Goal: Task Accomplishment & Management: Manage account settings

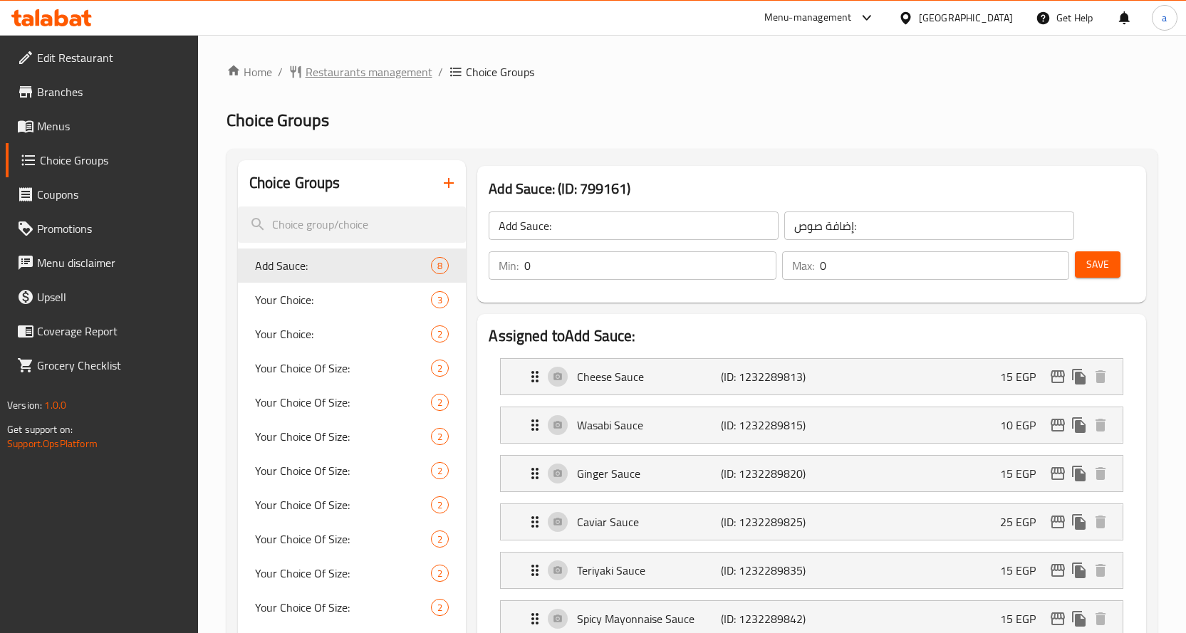
click at [404, 66] on span "Restaurants management" at bounding box center [369, 71] width 127 height 17
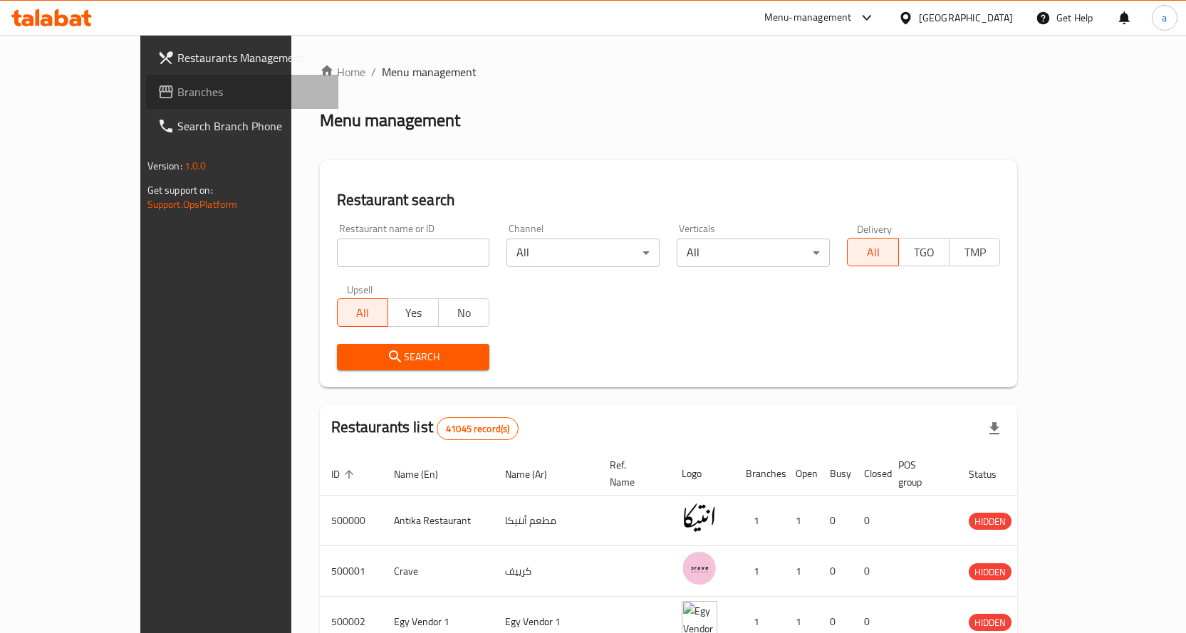
click at [177, 94] on span "Branches" at bounding box center [252, 91] width 150 height 17
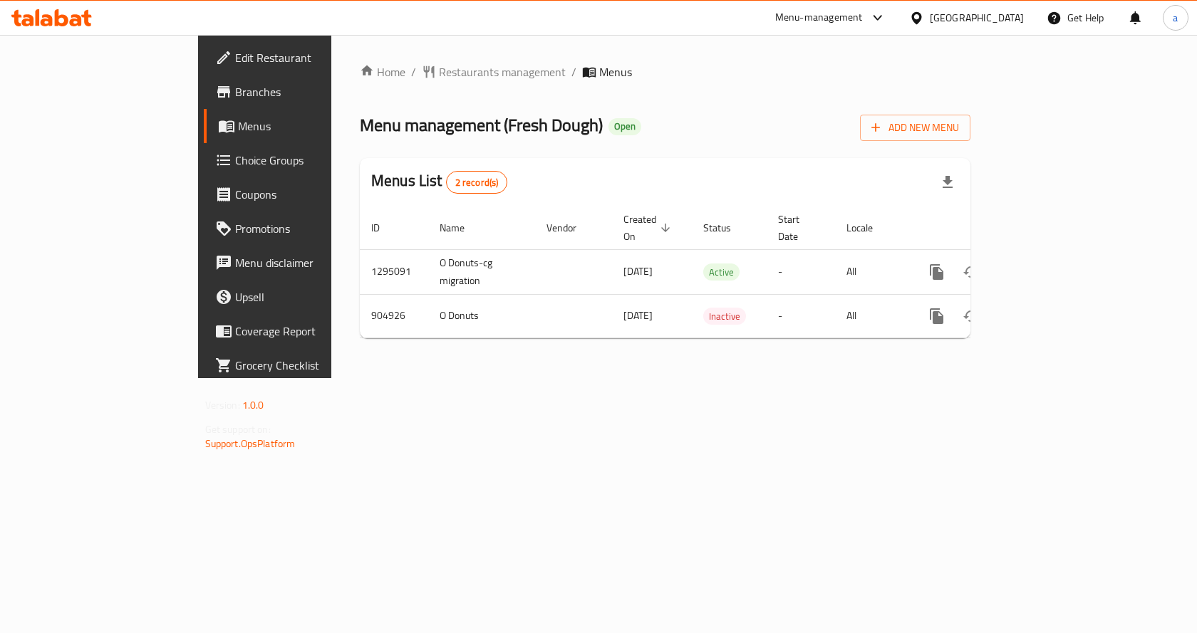
click at [235, 160] on span "Choice Groups" at bounding box center [311, 160] width 152 height 17
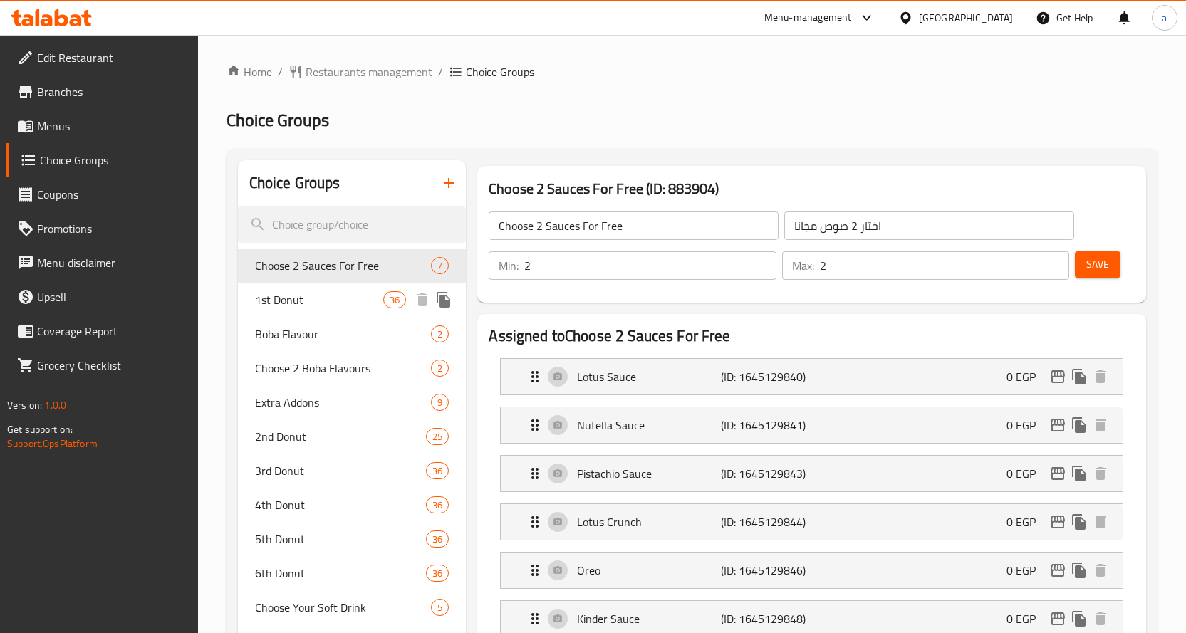
click at [344, 301] on span "1st Donut" at bounding box center [319, 299] width 129 height 17
type input "1st Donut"
type input "أول دونات"
type input "1"
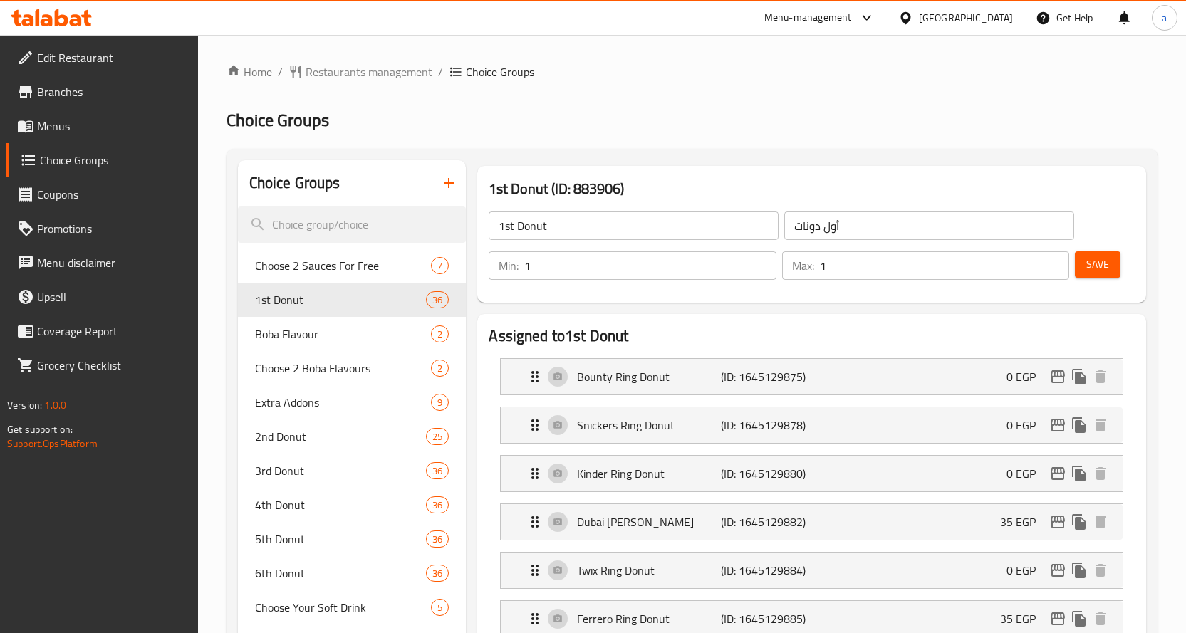
click at [729, 118] on h2 "Choice Groups" at bounding box center [691, 120] width 931 height 23
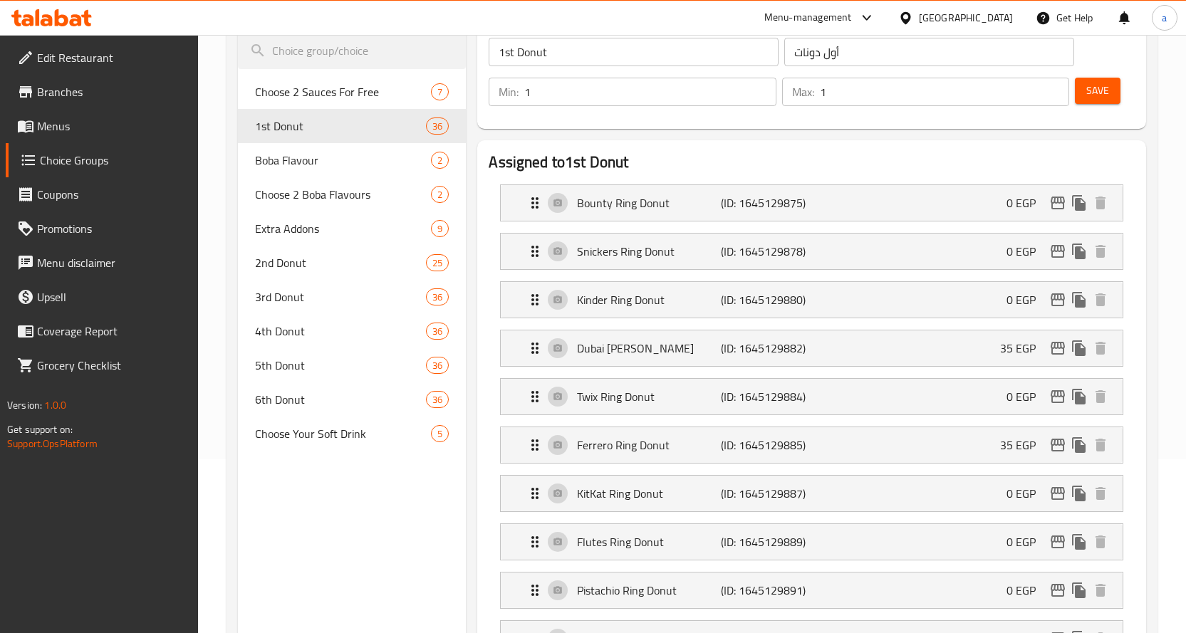
scroll to position [130, 0]
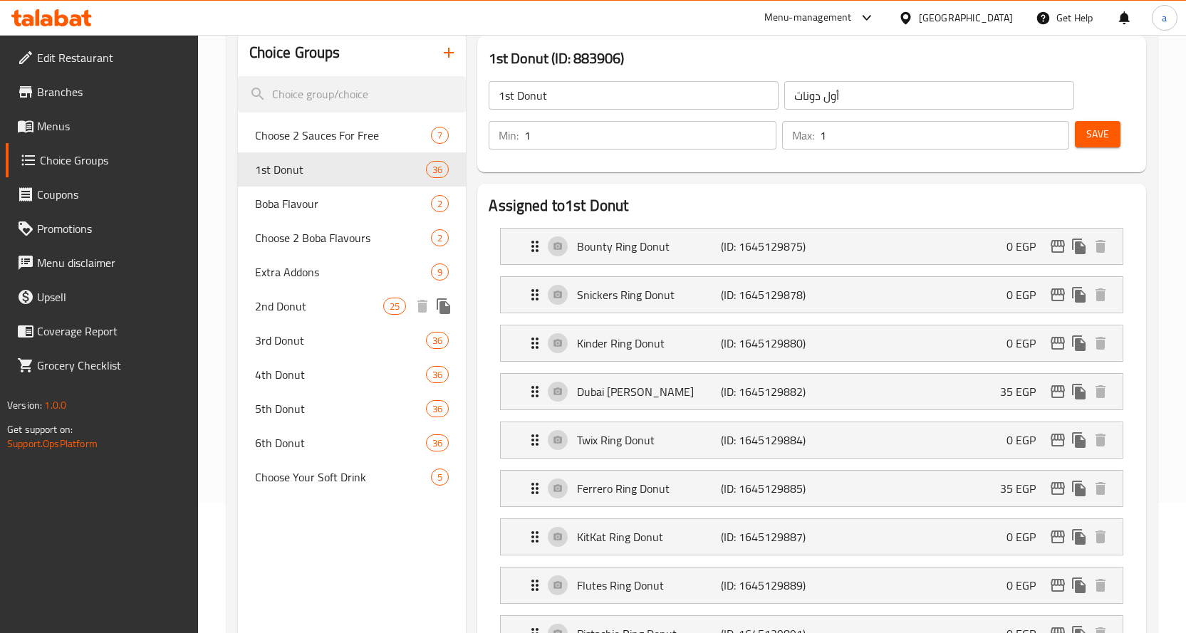
click at [350, 315] on div "2nd Donut 25" at bounding box center [352, 306] width 229 height 34
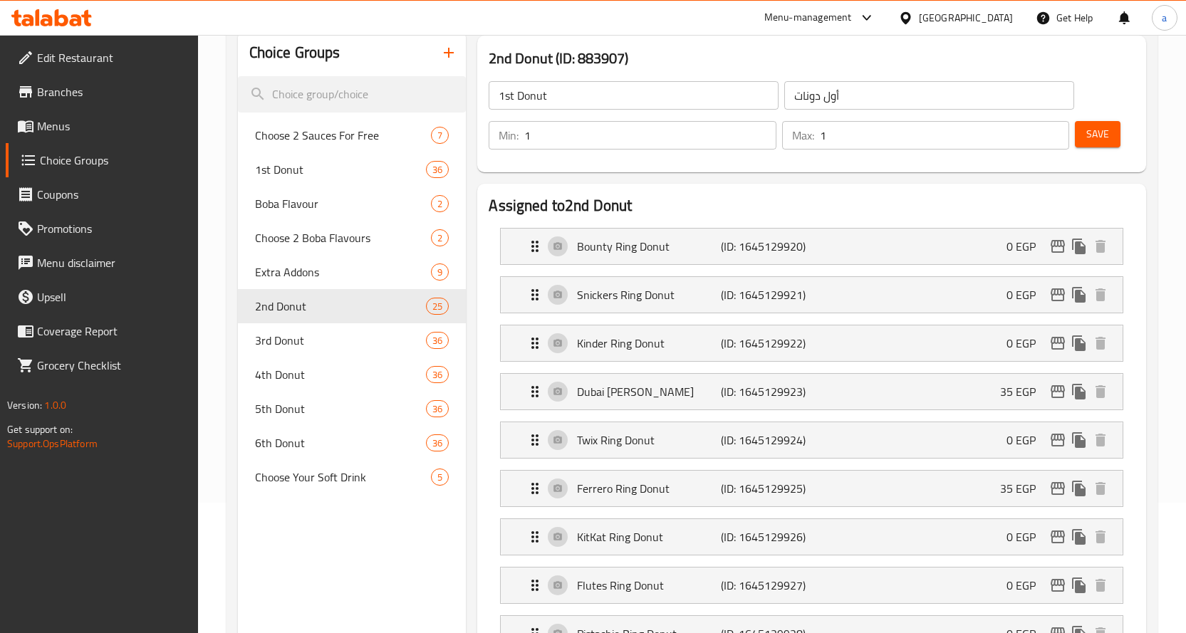
type input "2nd Donut"
type input "الدونات الثانية"
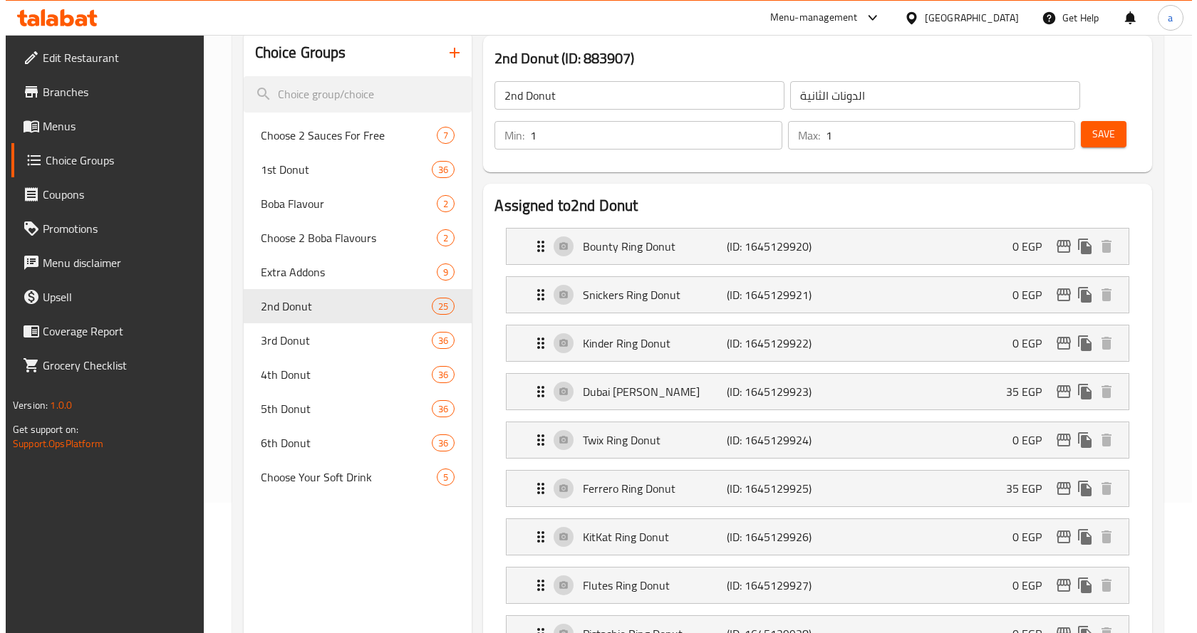
scroll to position [0, 0]
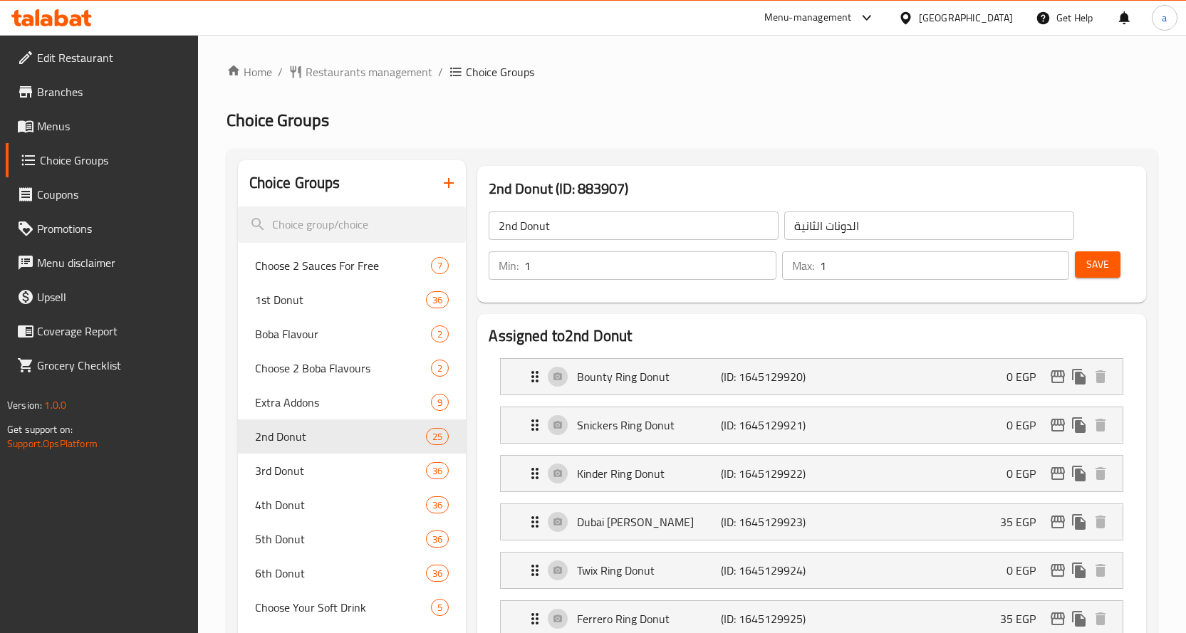
click at [694, 119] on h2 "Choice Groups" at bounding box center [691, 120] width 931 height 23
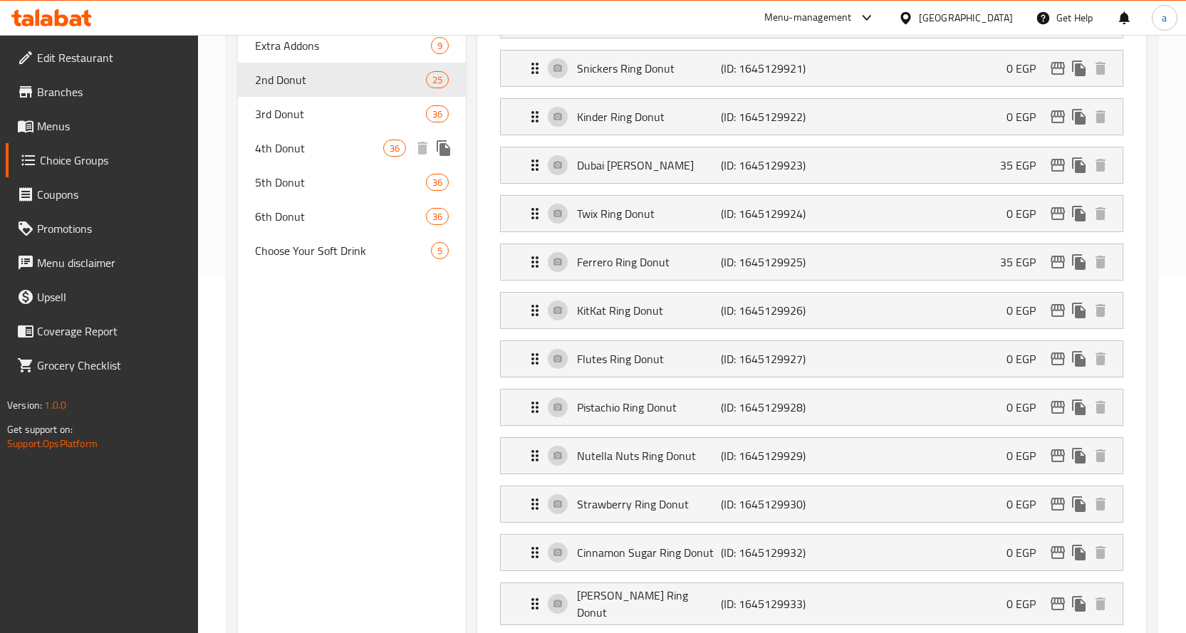
scroll to position [233, 0]
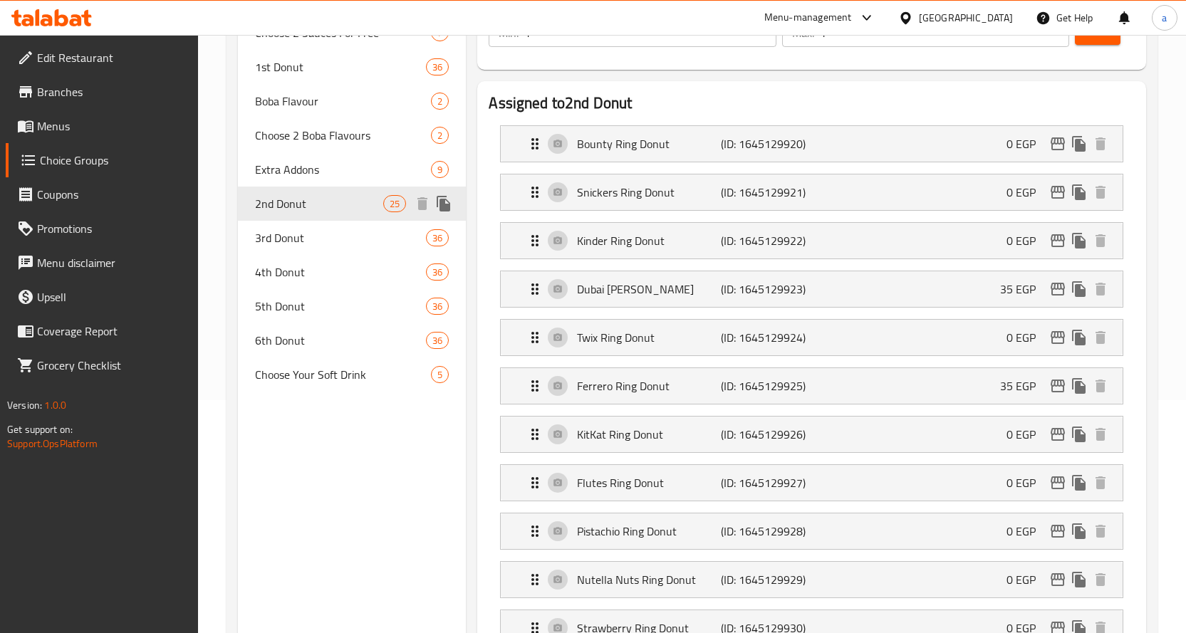
click at [320, 212] on span "2nd Donut" at bounding box center [319, 203] width 129 height 17
click at [321, 222] on div "3rd Donut 36" at bounding box center [352, 238] width 229 height 34
type input "3rd Donut"
type input "الدونات الثالثة"
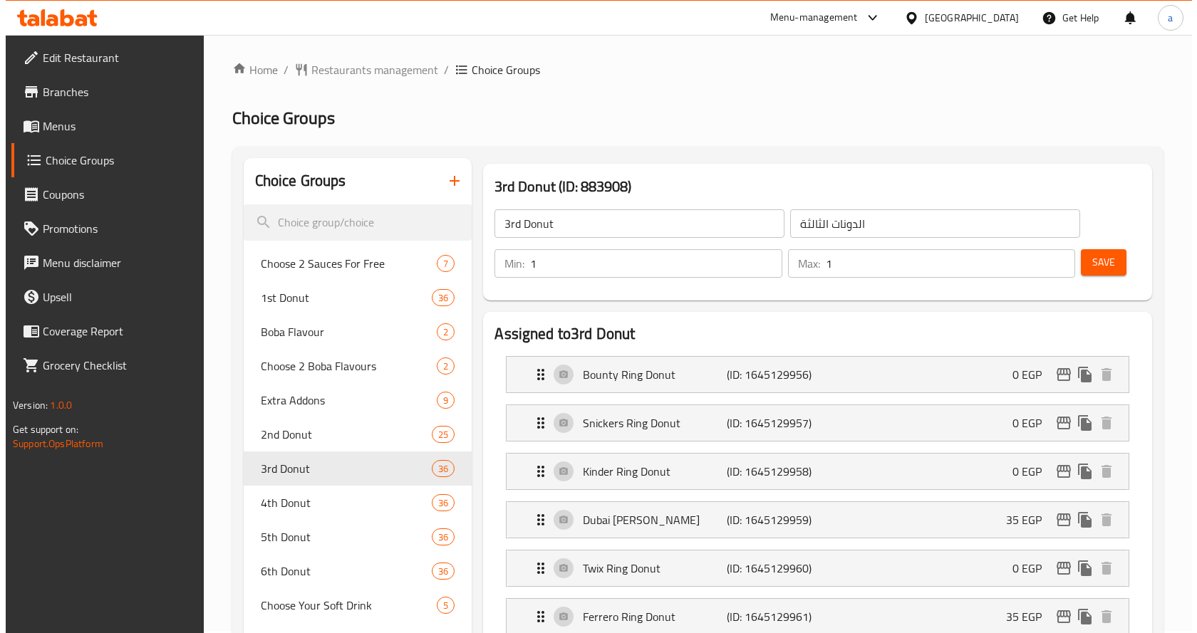
scroll to position [0, 0]
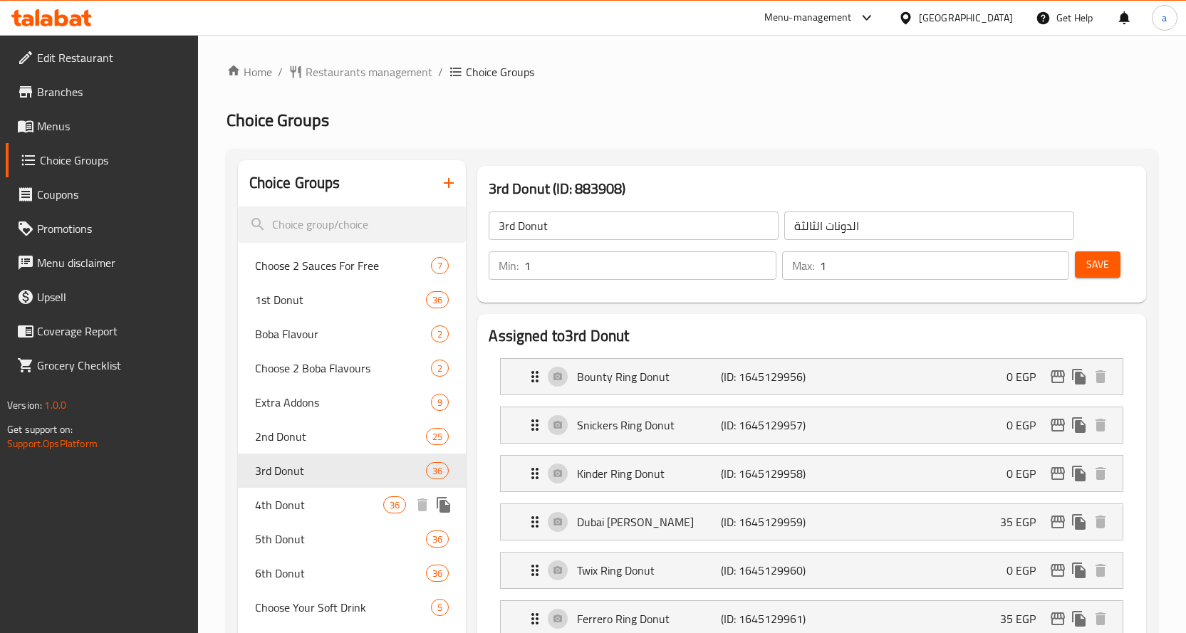
drag, startPoint x: 306, startPoint y: 503, endPoint x: 670, endPoint y: 104, distance: 540.4
click at [306, 504] on span "4th Donut" at bounding box center [319, 504] width 129 height 17
type input "4th Donut"
type input "الدونات الرابعة"
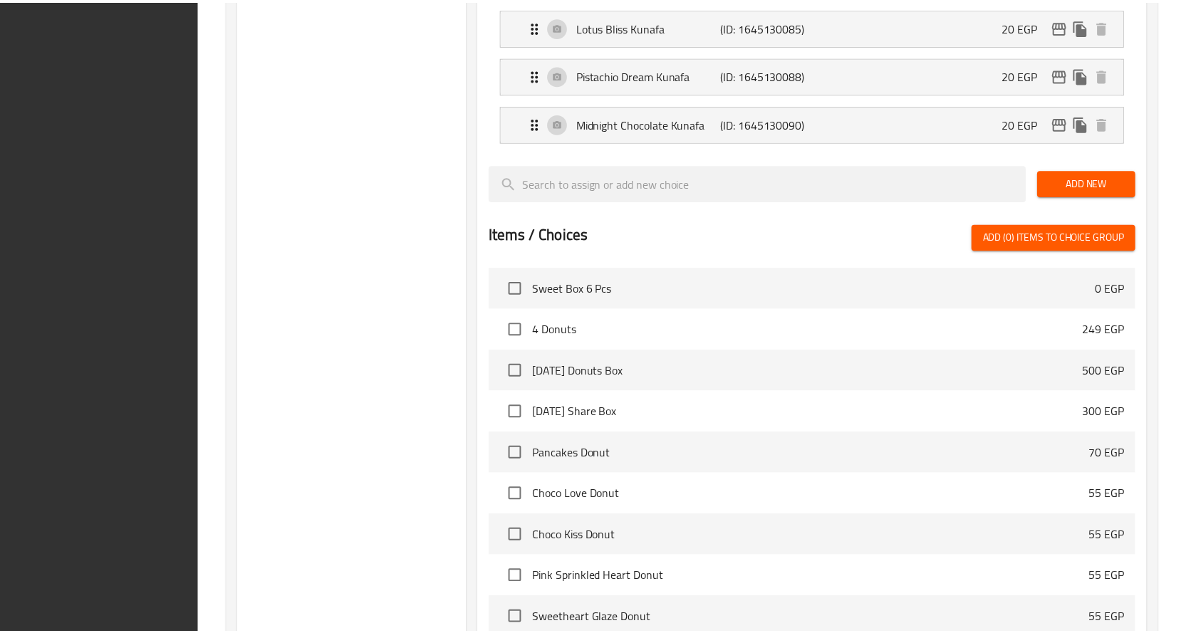
scroll to position [2125, 0]
